Goal: Transaction & Acquisition: Obtain resource

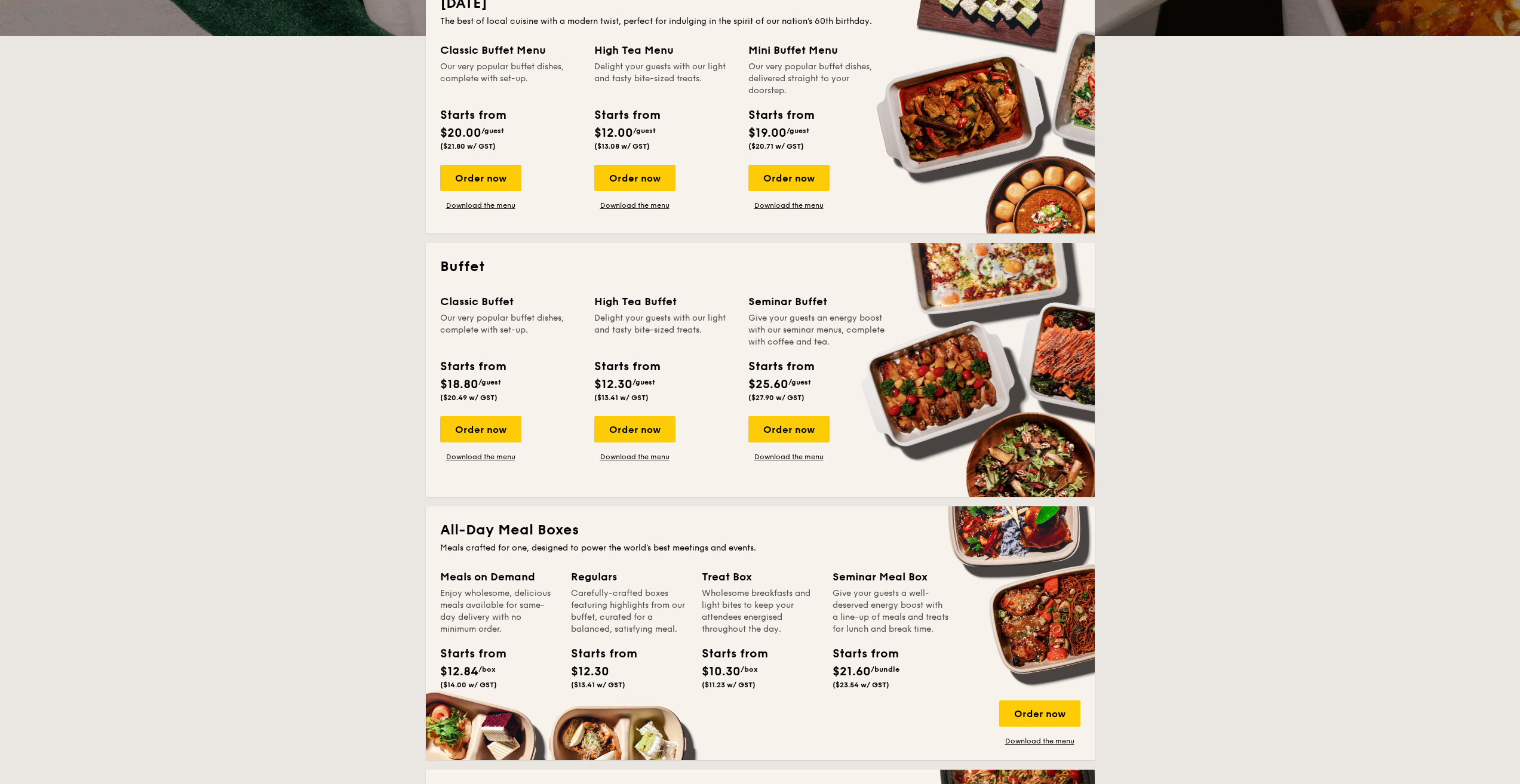
scroll to position [239, 0]
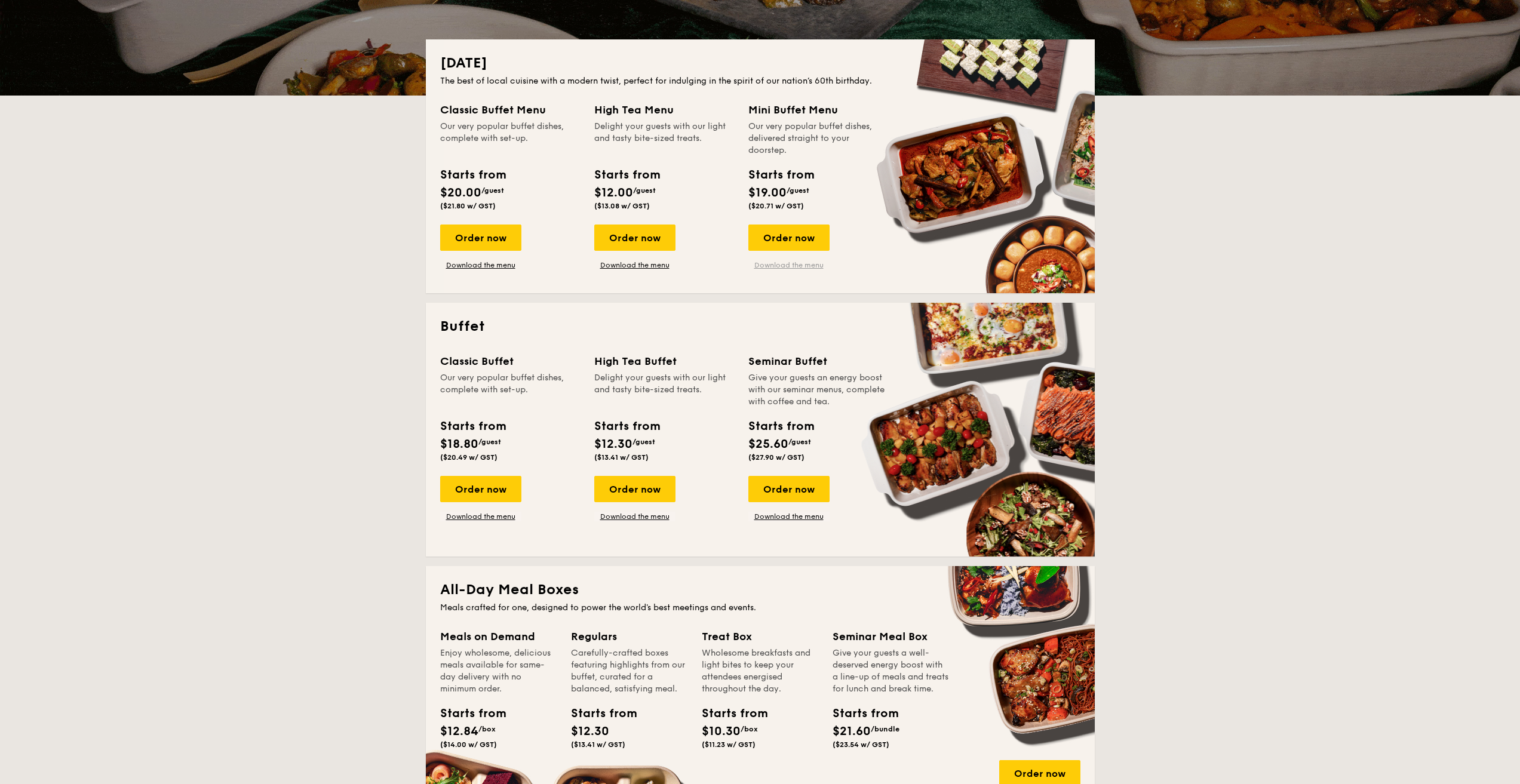
click at [794, 265] on link "Download the menu" at bounding box center [789, 265] width 81 height 10
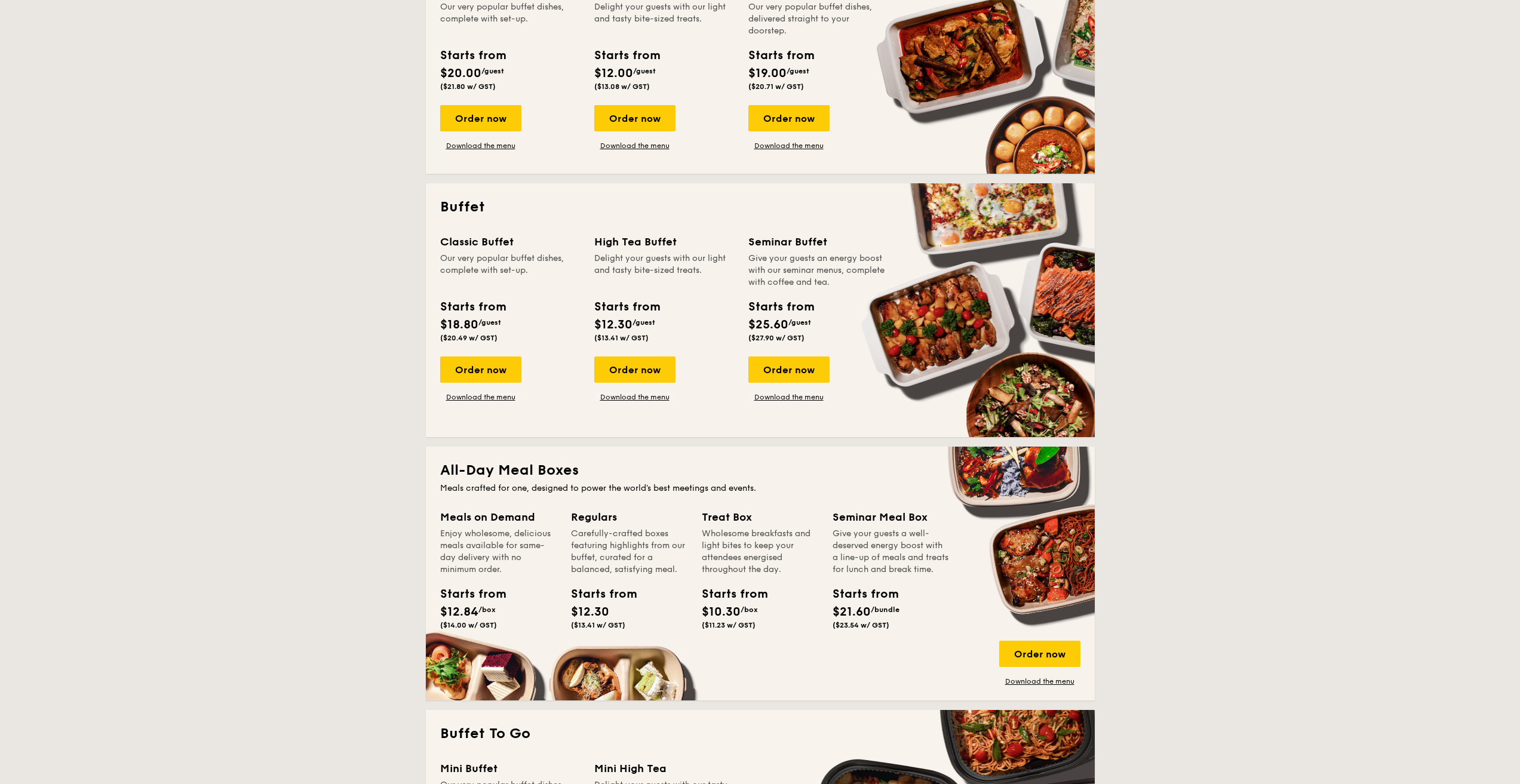
scroll to position [597, 0]
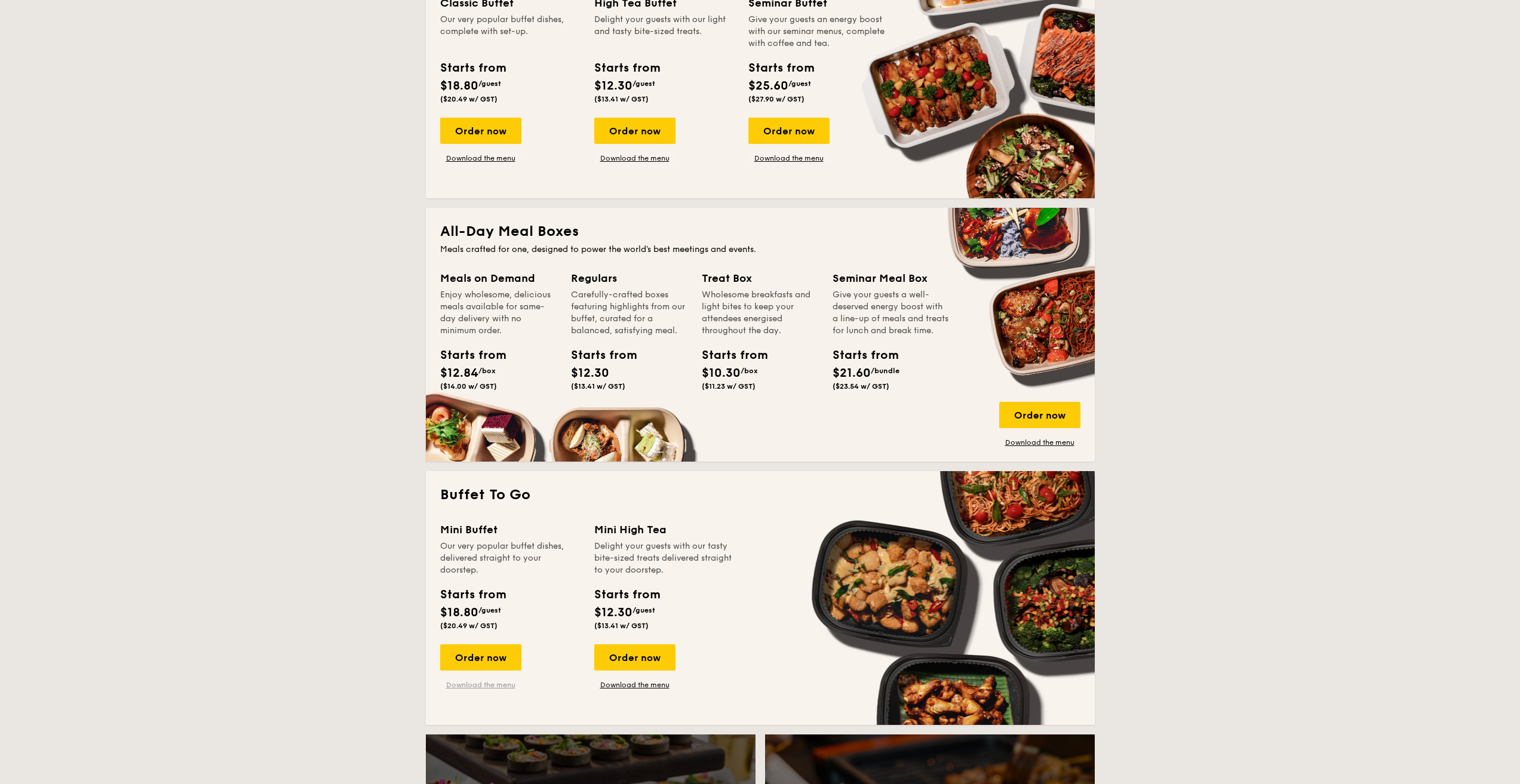
click at [452, 689] on link "Download the menu" at bounding box center [480, 684] width 81 height 10
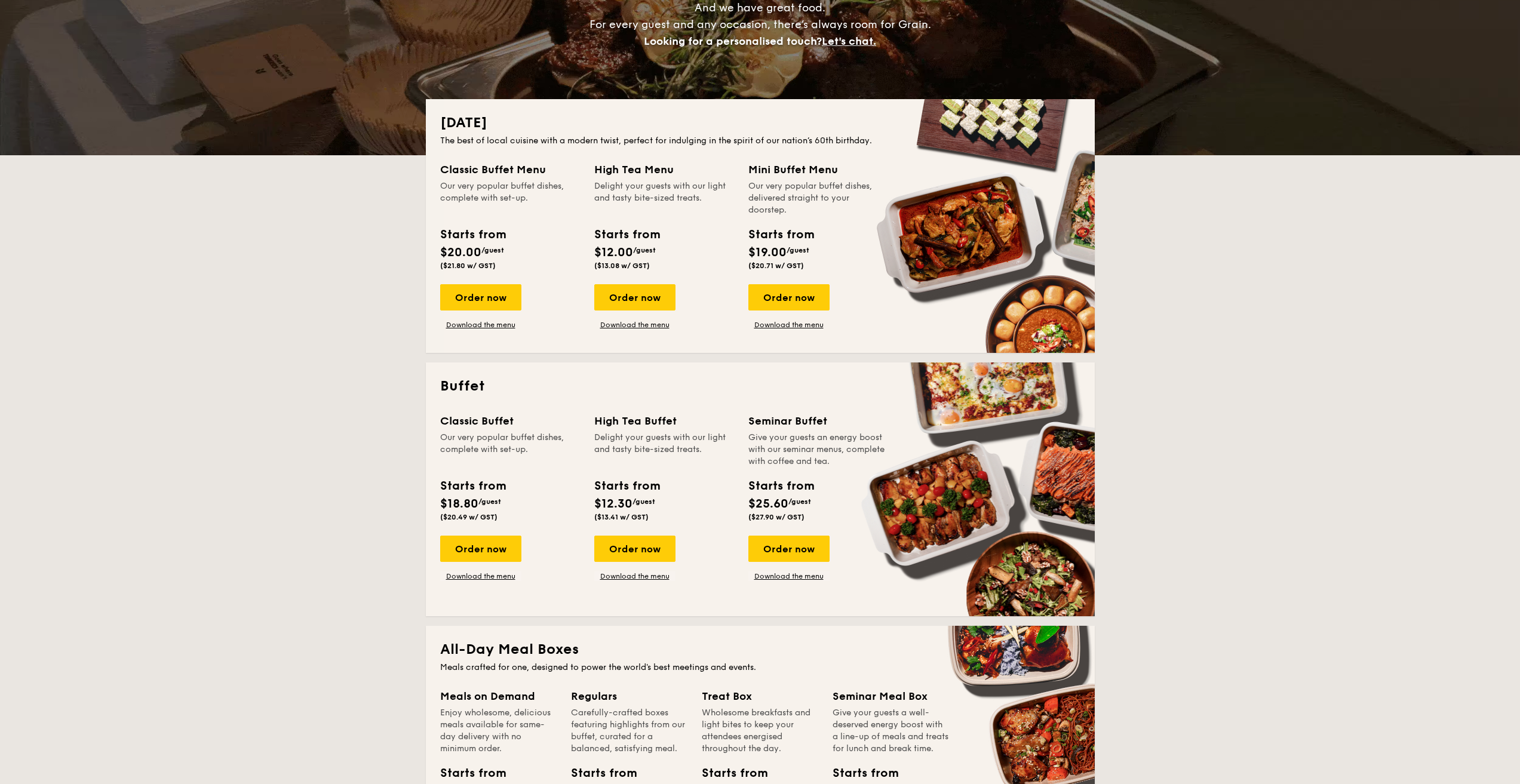
scroll to position [119, 0]
